Goal: Task Accomplishment & Management: Use online tool/utility

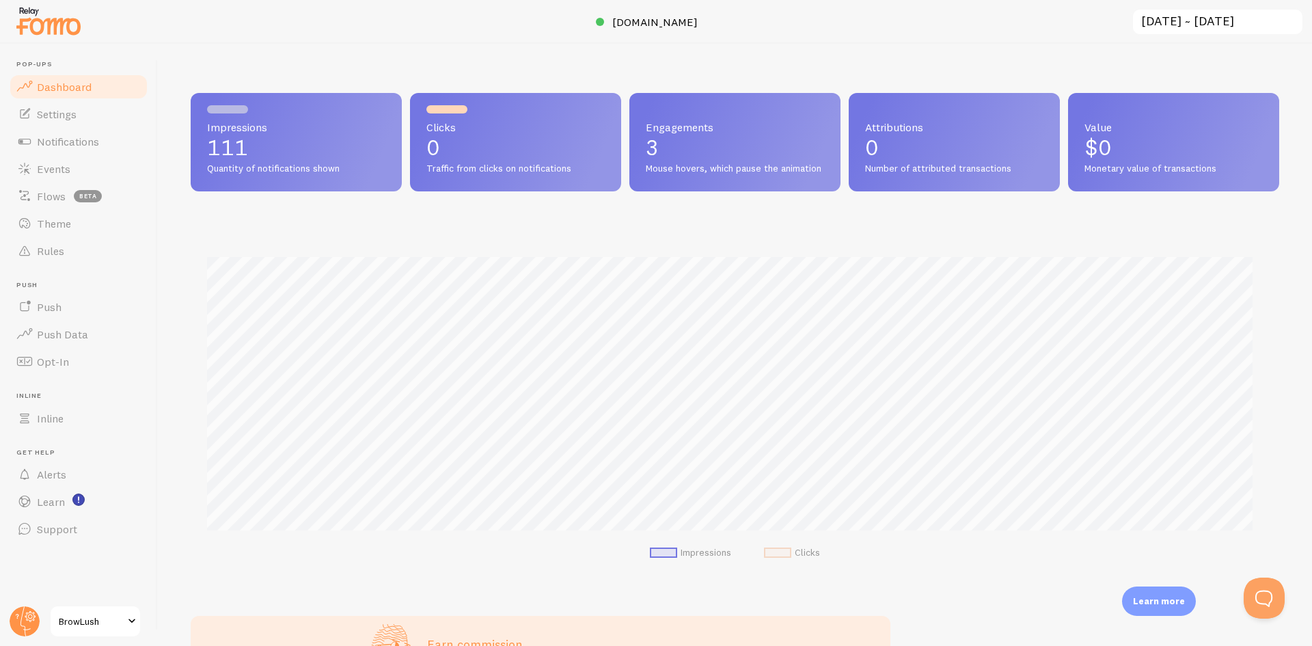
scroll to position [119, 0]
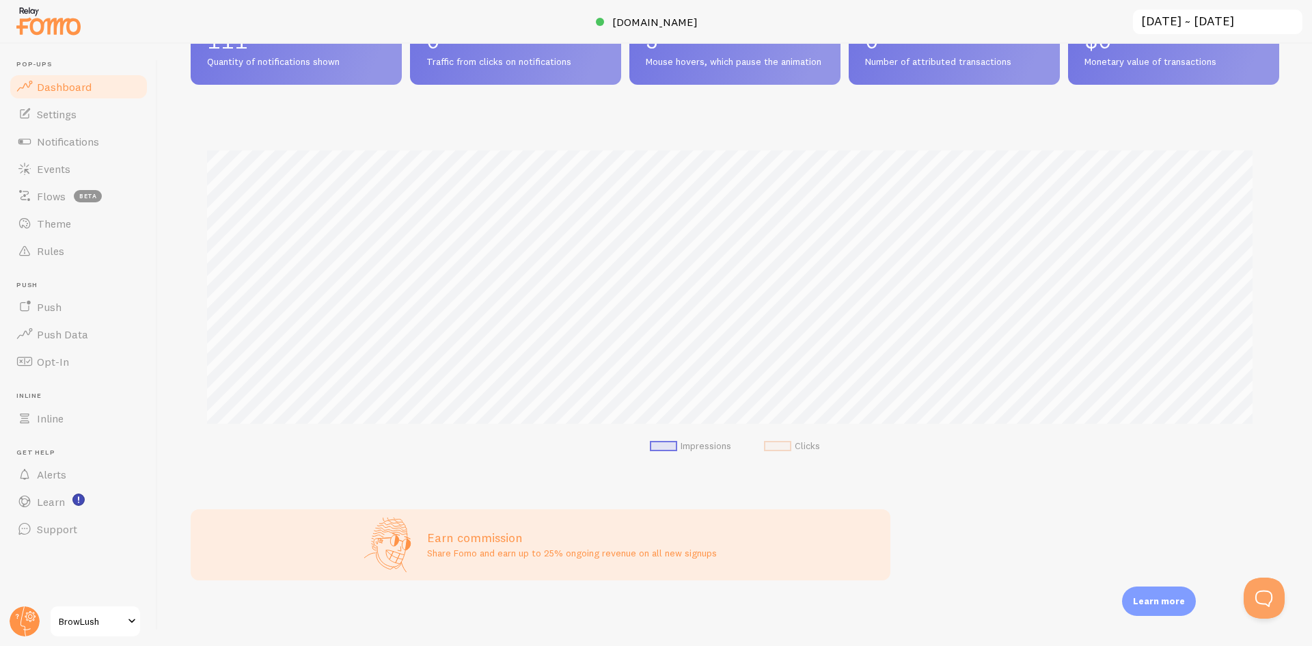
click at [123, 633] on link "BrowLush" at bounding box center [95, 621] width 92 height 33
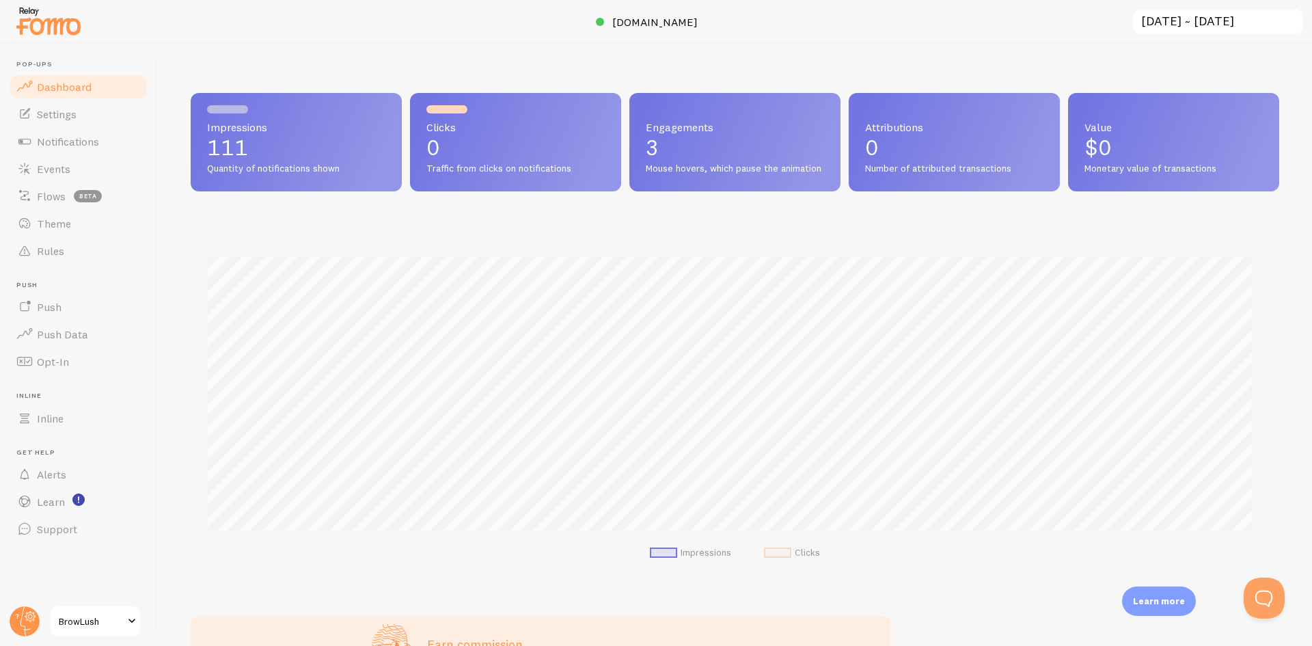
scroll to position [359, 1078]
click at [100, 232] on link "Theme" at bounding box center [78, 223] width 141 height 27
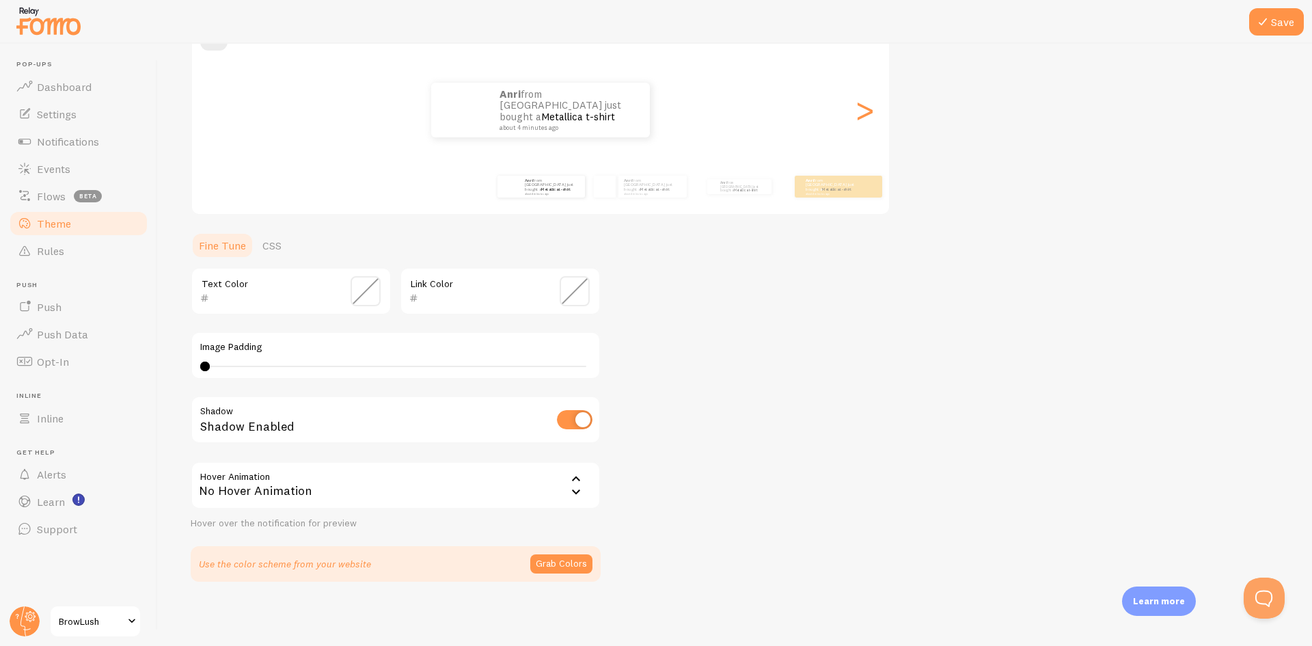
scroll to position [145, 0]
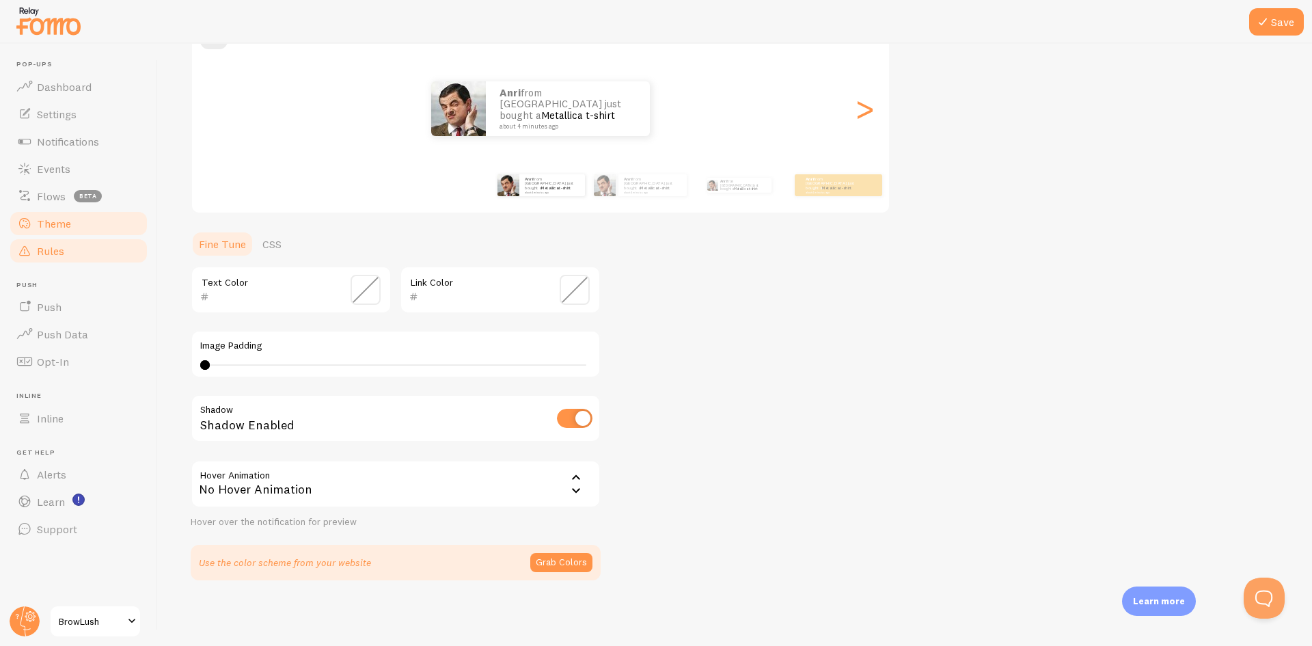
click at [80, 248] on link "Rules" at bounding box center [78, 250] width 141 height 27
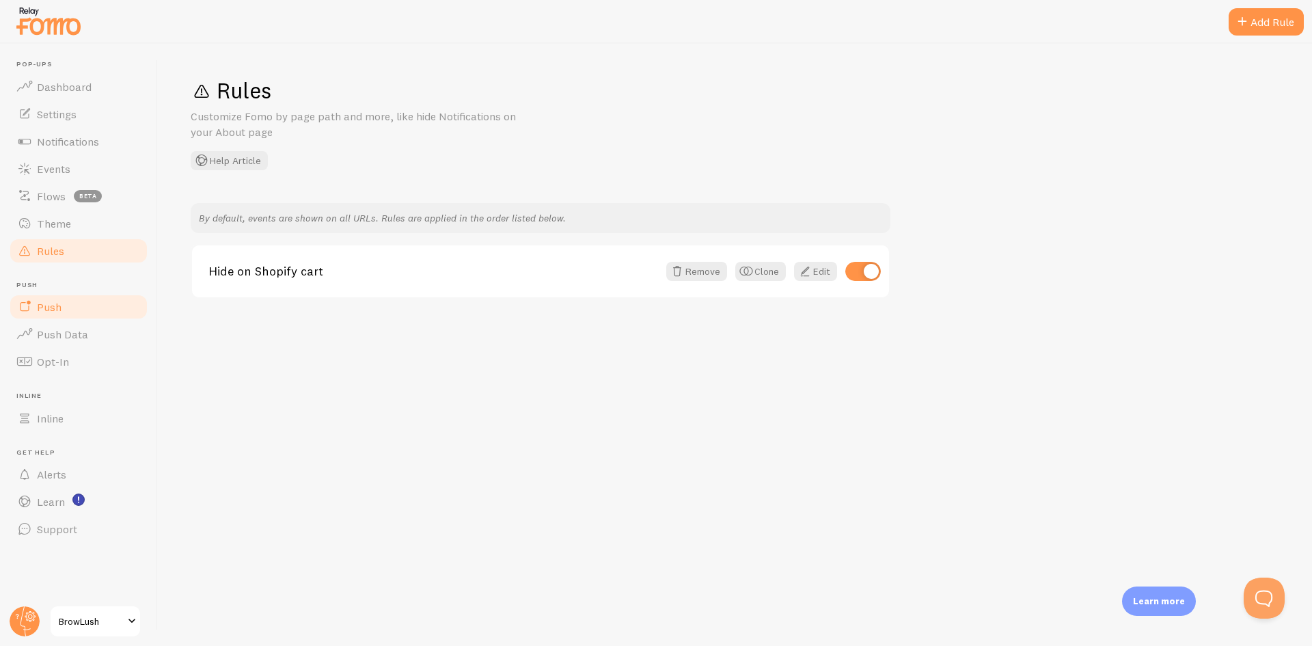
click at [82, 316] on link "Push" at bounding box center [78, 306] width 141 height 27
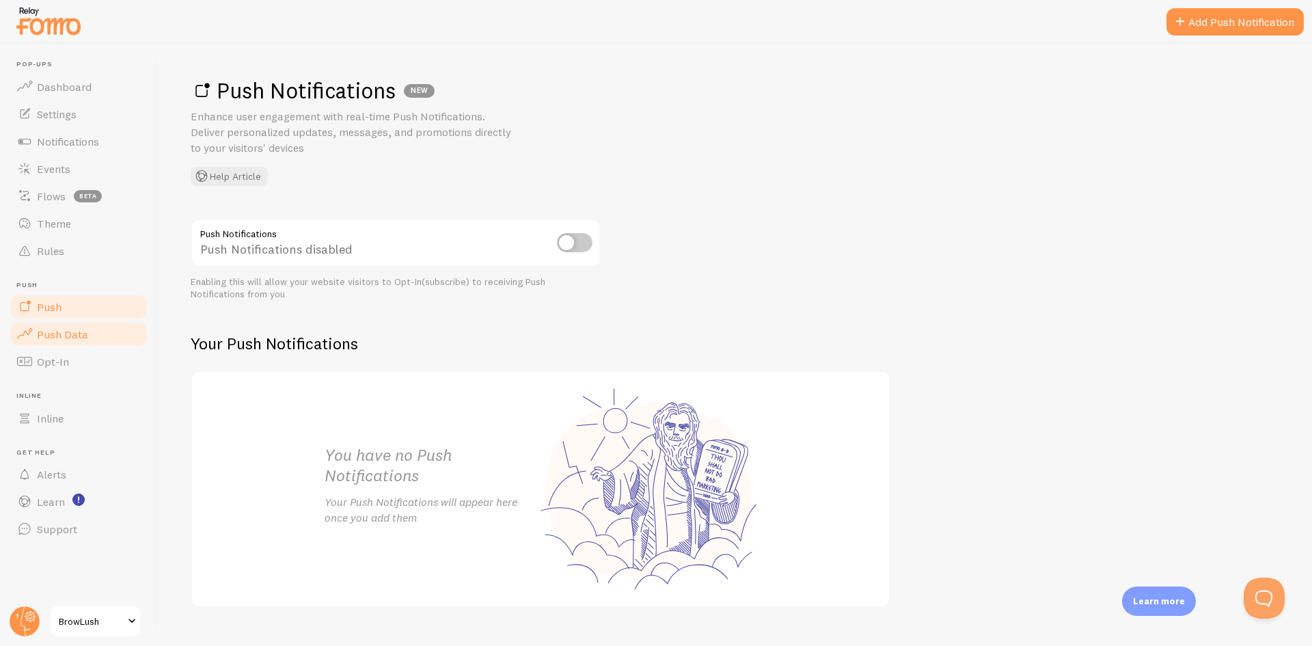
click at [85, 340] on span "Push Data" at bounding box center [62, 334] width 51 height 14
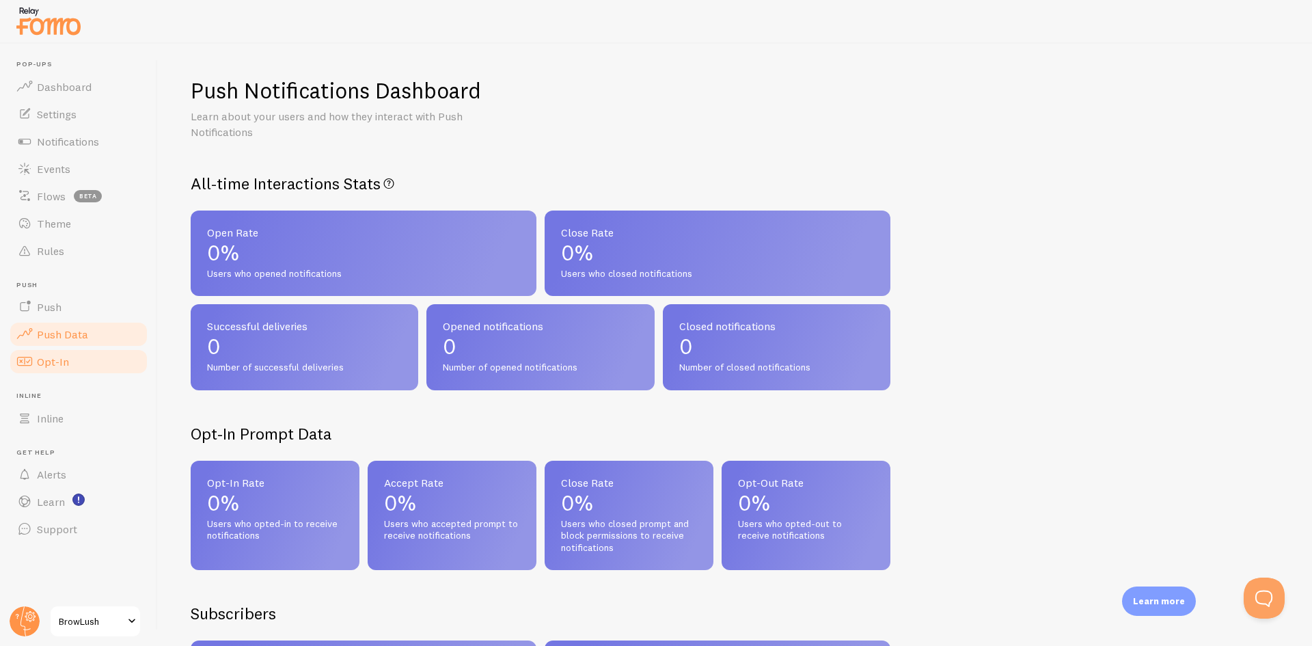
click at [70, 358] on link "Opt-In" at bounding box center [78, 361] width 141 height 27
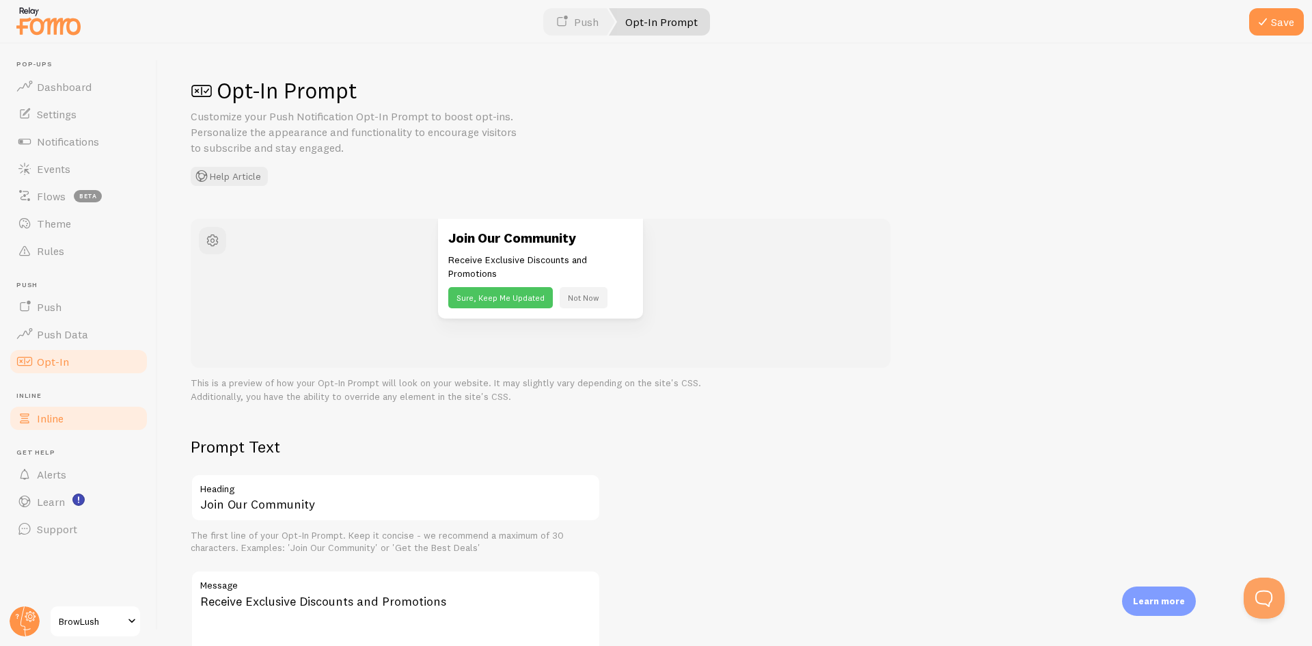
click at [87, 431] on ul "Pop-ups Dashboard Settings Notifications Events Flows beta Theme Rules [GEOGRAP…" at bounding box center [78, 301] width 141 height 482
click at [89, 417] on link "Inline" at bounding box center [78, 418] width 141 height 27
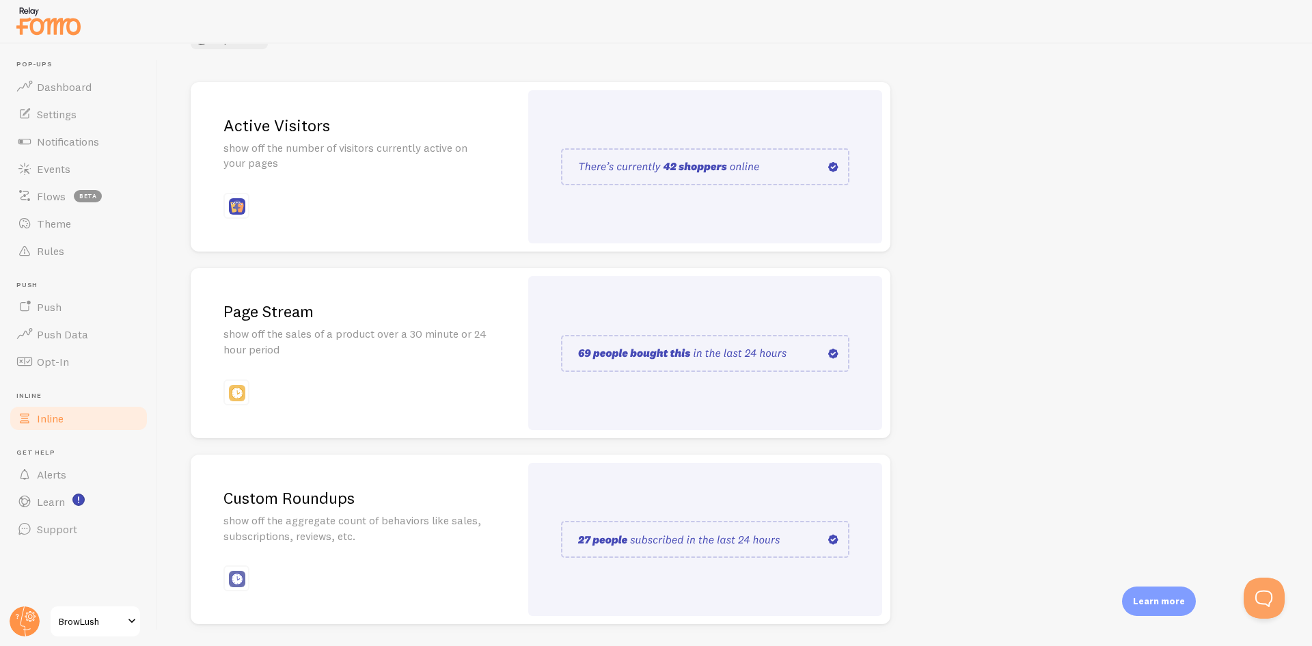
scroll to position [180, 0]
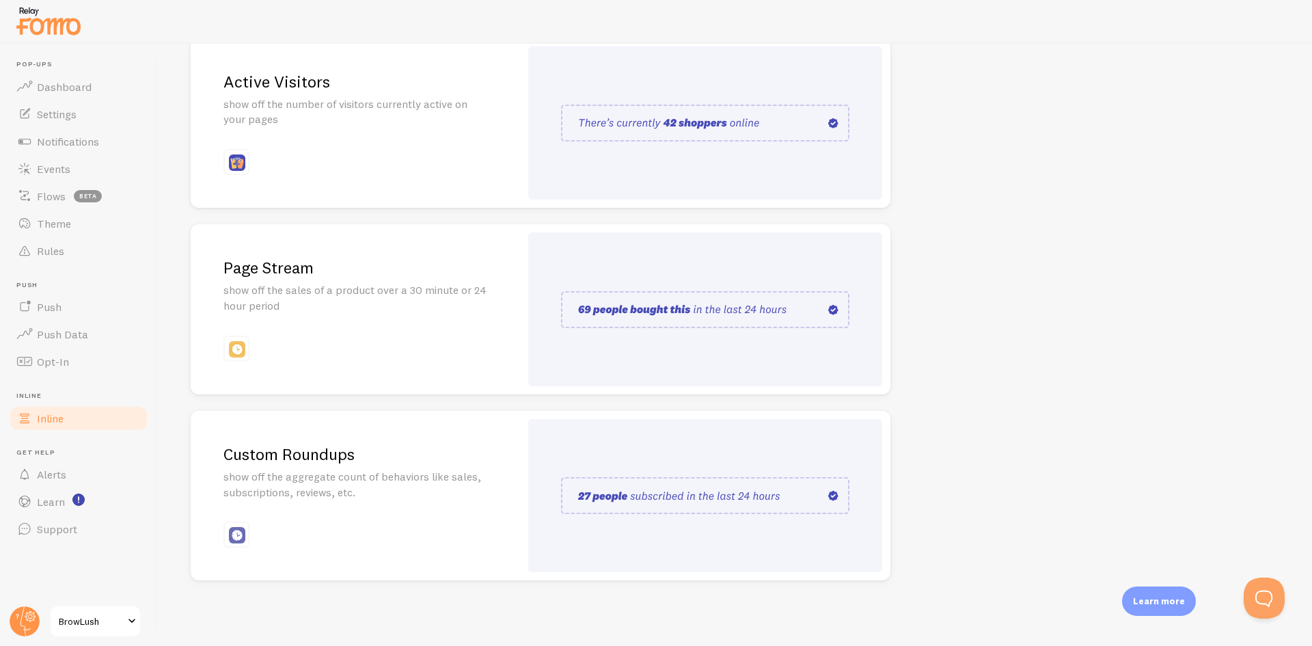
click at [405, 297] on p "show off the sales of a product over a 30 minute or 24 hour period" at bounding box center [355, 297] width 264 height 31
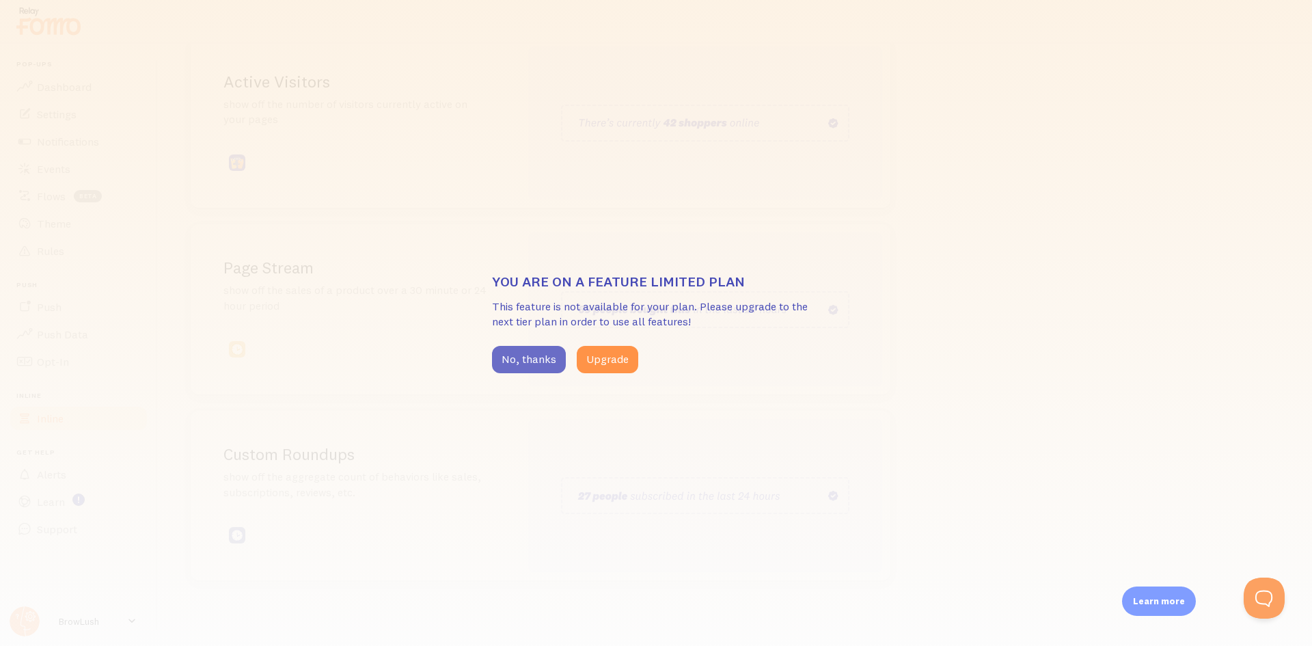
click at [521, 366] on button "No, thanks" at bounding box center [529, 359] width 74 height 27
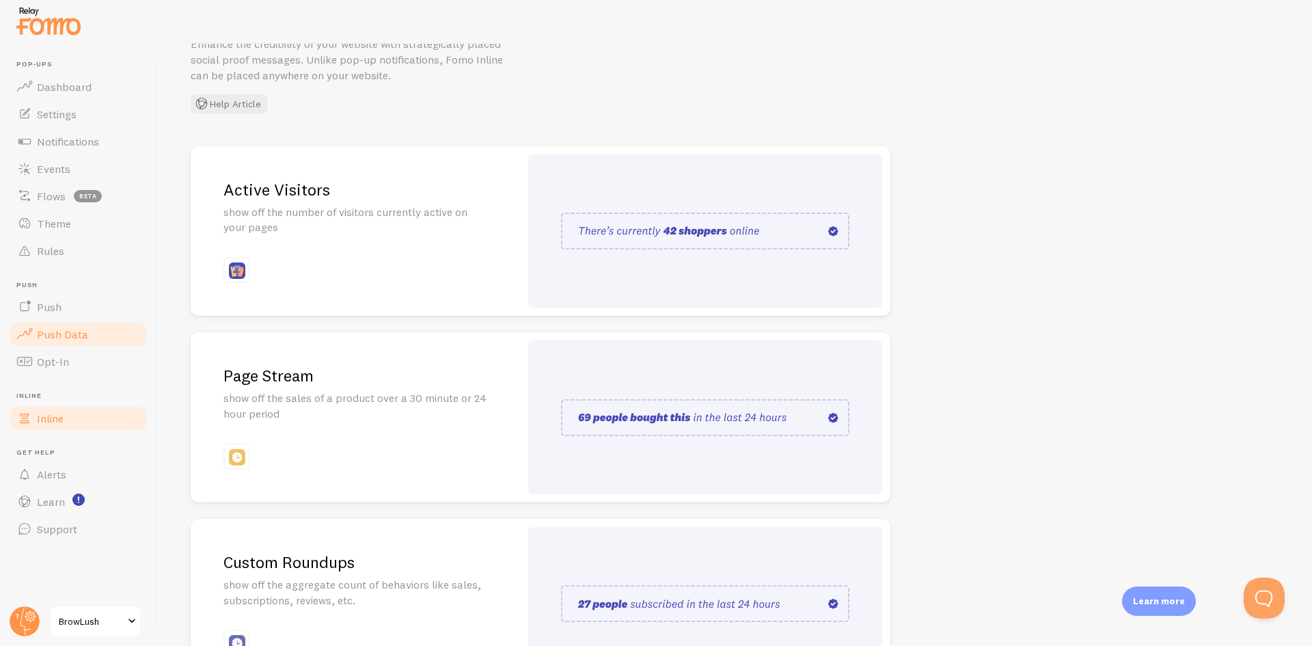
scroll to position [0, 0]
